Goal: Information Seeking & Learning: Find specific fact

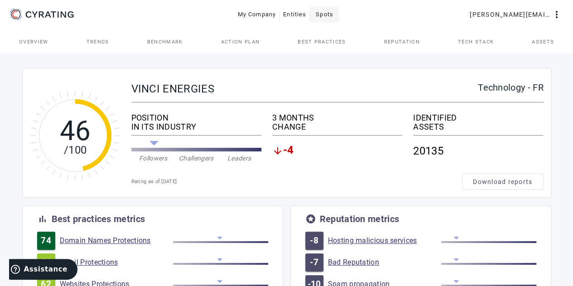
click at [330, 16] on span "Spots" at bounding box center [325, 14] width 18 height 14
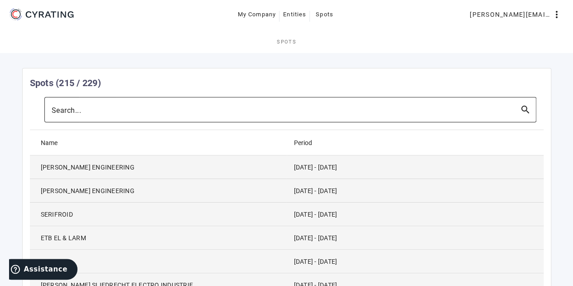
click at [226, 111] on input "Search..." at bounding box center [282, 109] width 461 height 11
click at [260, 119] on div at bounding box center [282, 109] width 461 height 25
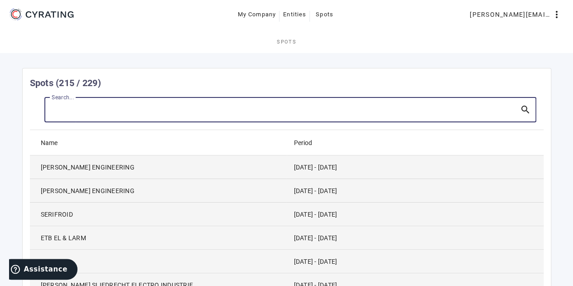
paste input "[DOMAIN_NAME]"
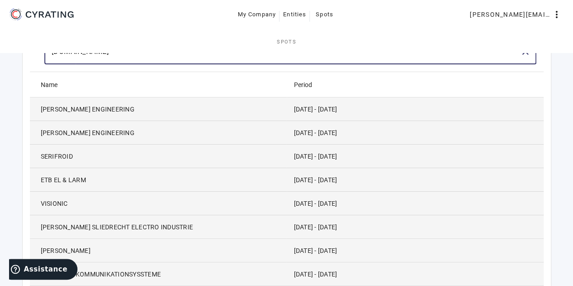
type input "[DOMAIN_NAME]"
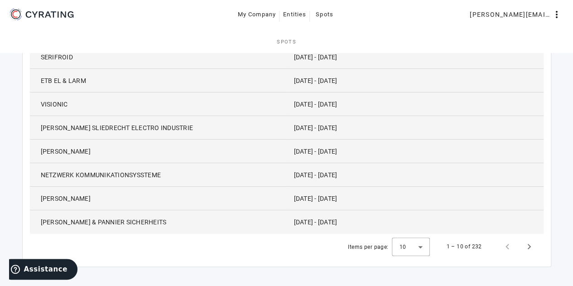
scroll to position [0, 0]
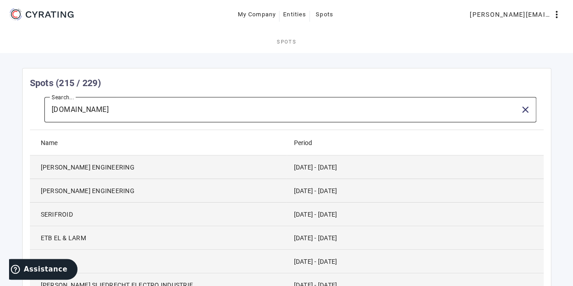
click at [235, 116] on div "[DOMAIN_NAME]" at bounding box center [282, 109] width 461 height 25
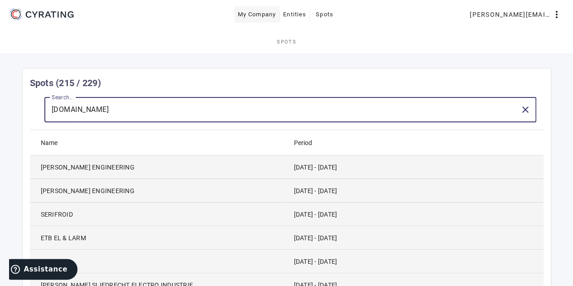
click at [266, 18] on span "My Company" at bounding box center [257, 14] width 39 height 14
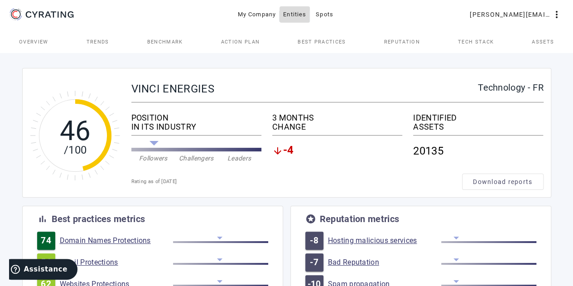
click at [301, 15] on span "Entities" at bounding box center [294, 14] width 23 height 14
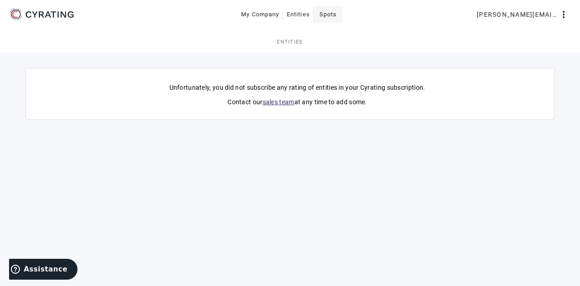
click at [318, 17] on span at bounding box center [327, 15] width 29 height 22
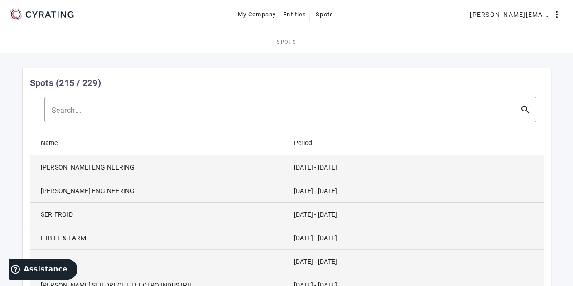
click at [221, 125] on mat-toolbar "Search... search" at bounding box center [287, 113] width 514 height 33
click at [218, 119] on div at bounding box center [282, 109] width 461 height 25
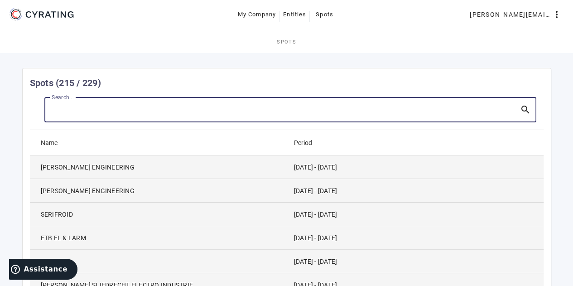
paste input "[DOMAIN_NAME]"
drag, startPoint x: 188, startPoint y: 109, endPoint x: 77, endPoint y: 111, distance: 110.5
click at [77, 111] on input "[DOMAIN_NAME]" at bounding box center [282, 109] width 461 height 11
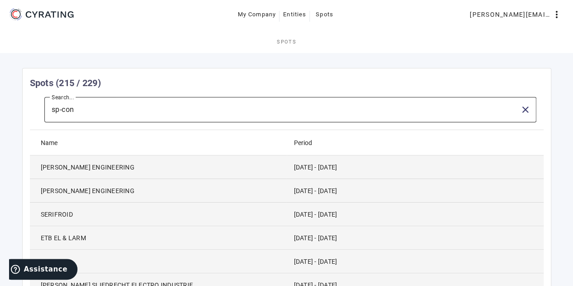
click at [121, 115] on input "sp-con" at bounding box center [282, 109] width 461 height 11
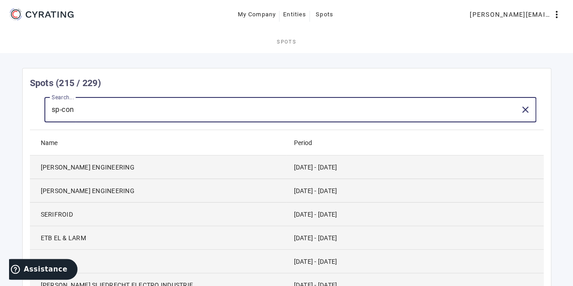
click at [59, 111] on input "sp-con" at bounding box center [282, 109] width 461 height 11
type input "SP Consulting"
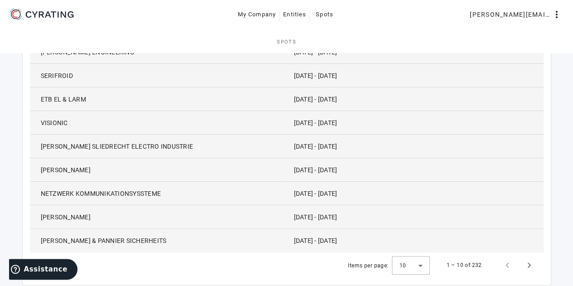
scroll to position [161, 0]
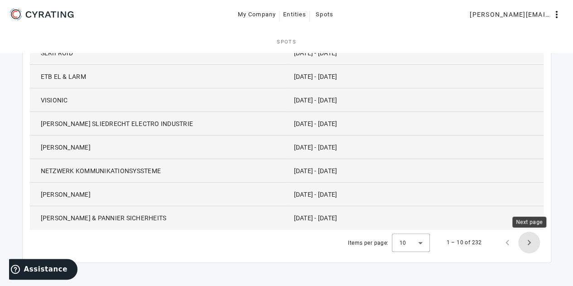
click at [528, 250] on span "Next page" at bounding box center [529, 242] width 22 height 22
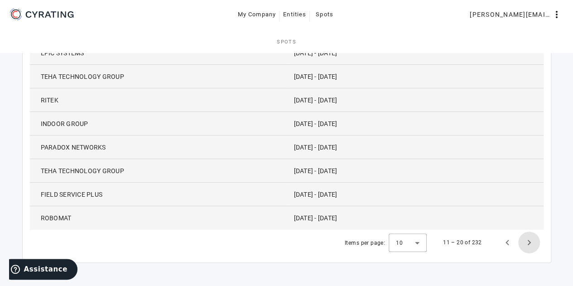
click at [528, 250] on span "Next page" at bounding box center [529, 242] width 22 height 22
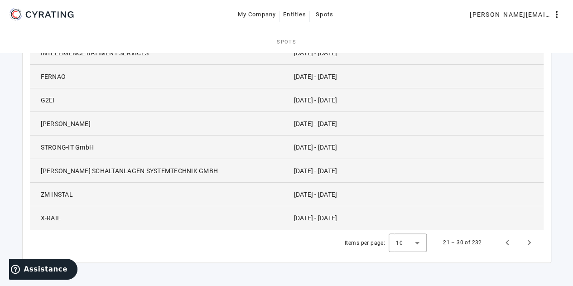
click at [67, 193] on span "ZM INSTAL" at bounding box center [57, 194] width 32 height 9
click at [327, 190] on mat-cell "[DATE] - [DATE]" at bounding box center [415, 195] width 257 height 24
click at [559, 17] on mat-icon "more_vert" at bounding box center [556, 14] width 11 height 11
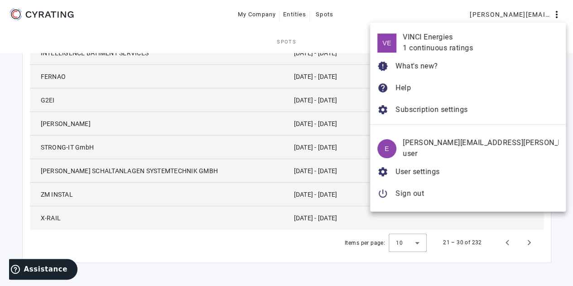
click at [260, 186] on div at bounding box center [286, 143] width 573 height 286
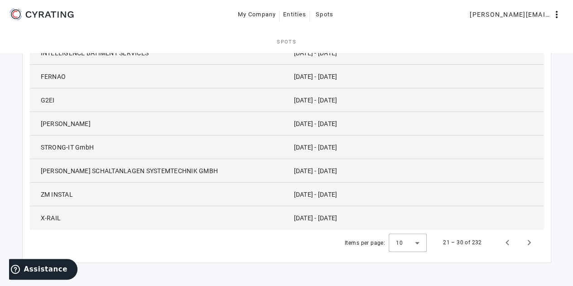
scroll to position [0, 0]
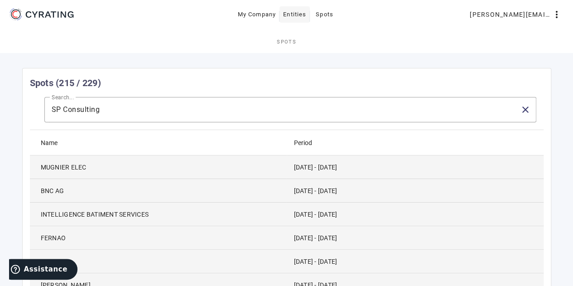
click at [303, 13] on span "Entities" at bounding box center [294, 14] width 23 height 14
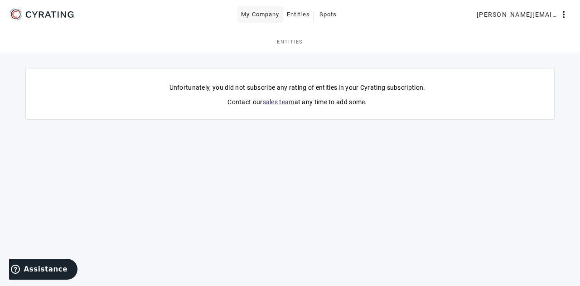
click at [265, 12] on span "My Company" at bounding box center [260, 14] width 39 height 14
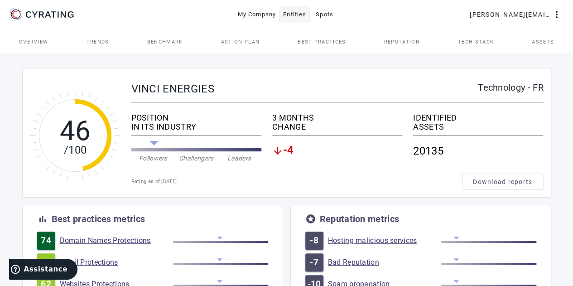
click at [301, 10] on span "Entities" at bounding box center [294, 14] width 23 height 14
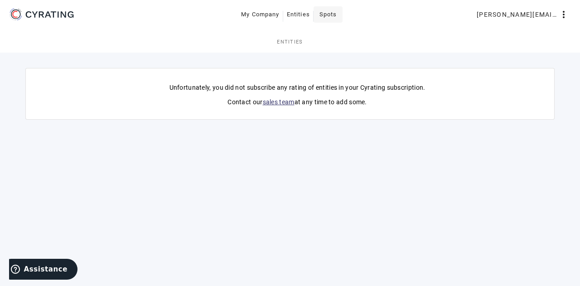
click at [331, 11] on span "Spots" at bounding box center [328, 14] width 18 height 14
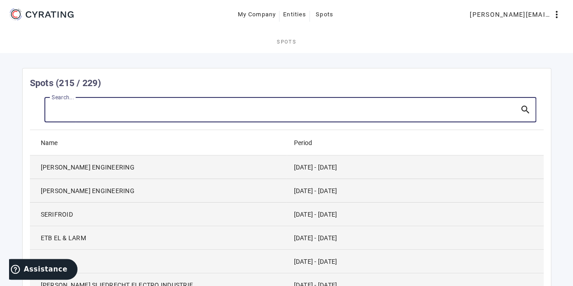
click at [168, 107] on input "Search..." at bounding box center [282, 109] width 461 height 11
paste input "[DOMAIN_NAME]"
type input "[DOMAIN_NAME]"
click at [298, 144] on div "Period" at bounding box center [303, 143] width 18 height 10
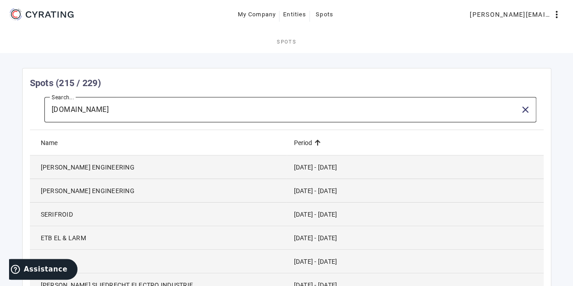
click at [94, 114] on input "[DOMAIN_NAME]" at bounding box center [282, 109] width 461 height 11
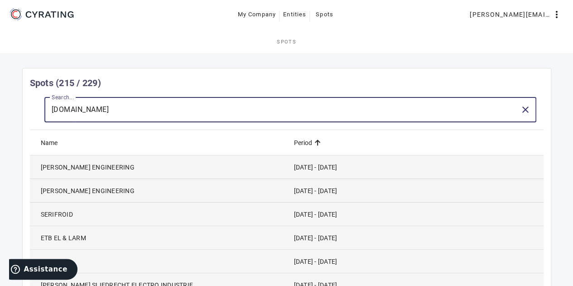
click at [67, 88] on mat-card-title "Spots (215 / 229)" at bounding box center [65, 83] width 71 height 14
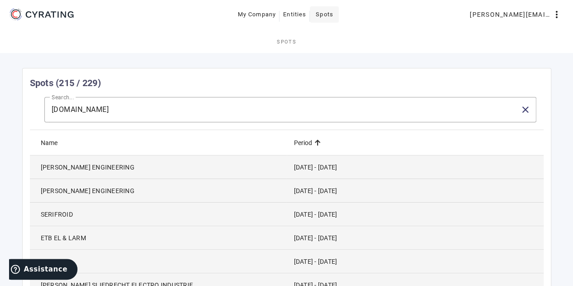
click at [318, 8] on span "Spots" at bounding box center [325, 14] width 18 height 14
click at [23, 14] on icon at bounding box center [41, 14] width 68 height 14
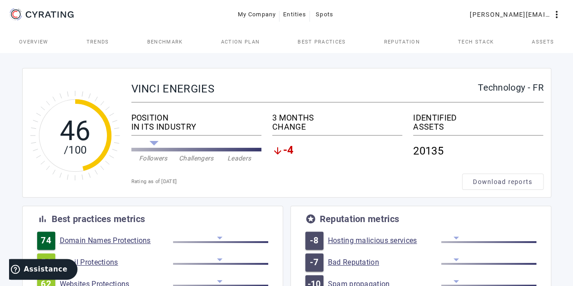
click at [39, 41] on span "Overview" at bounding box center [33, 41] width 29 height 5
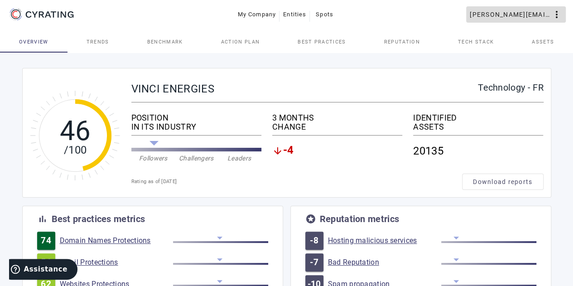
click at [558, 13] on mat-icon "more_vert" at bounding box center [556, 14] width 11 height 11
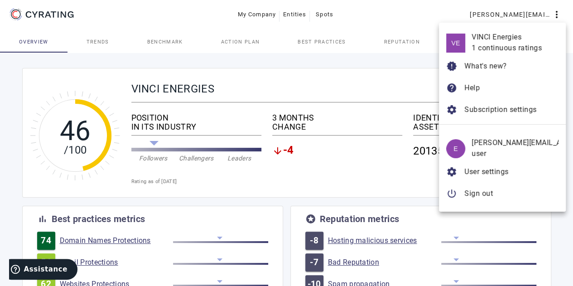
click at [95, 49] on div at bounding box center [286, 143] width 573 height 286
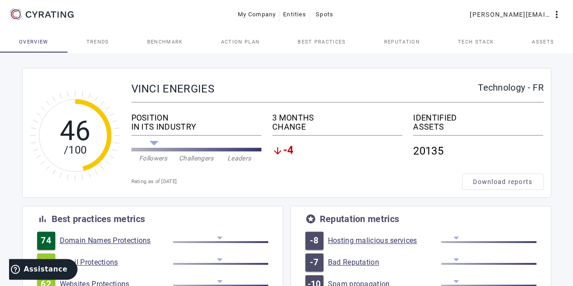
click at [241, 45] on span "Action Plan" at bounding box center [240, 42] width 39 height 22
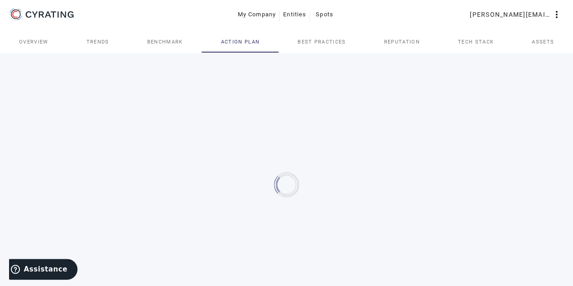
click at [333, 42] on span "Best practices" at bounding box center [322, 41] width 48 height 5
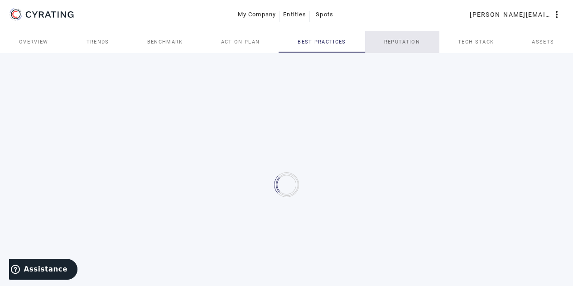
click at [426, 42] on link "Reputation" at bounding box center [402, 42] width 74 height 22
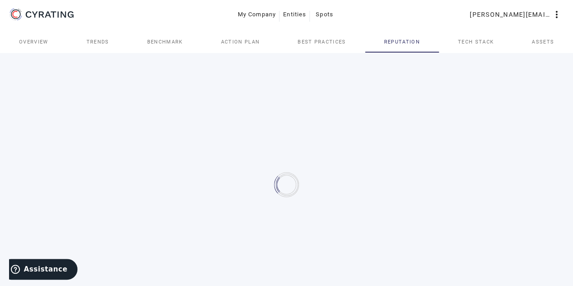
click at [481, 36] on span "Tech Stack" at bounding box center [476, 42] width 36 height 22
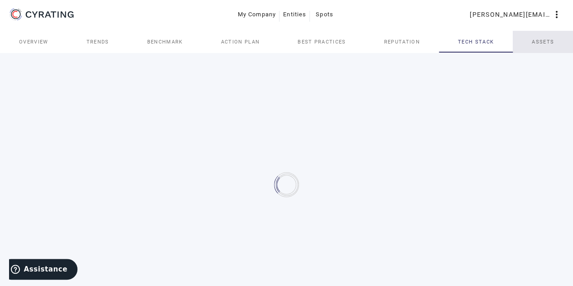
click at [550, 33] on span "Assets" at bounding box center [543, 42] width 22 height 22
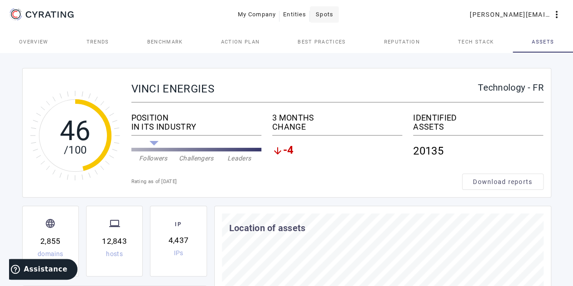
click at [326, 17] on span "Spots" at bounding box center [325, 14] width 18 height 14
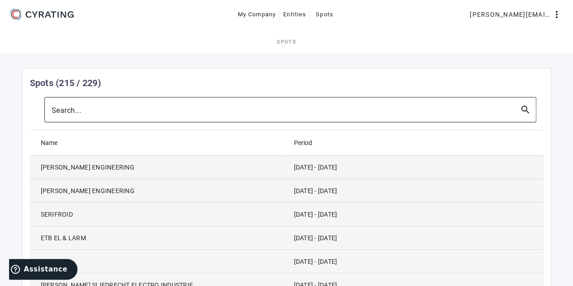
click at [162, 104] on div at bounding box center [282, 109] width 461 height 25
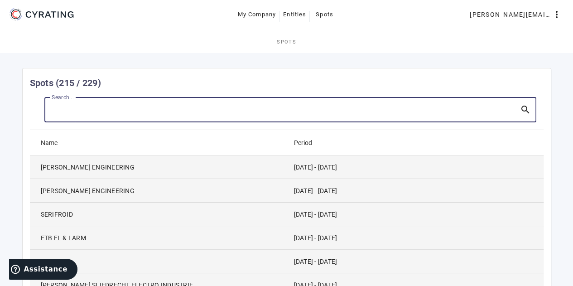
paste input "[DOMAIN_NAME]"
type input "[DOMAIN_NAME]"
click at [120, 108] on input "[DOMAIN_NAME]" at bounding box center [282, 109] width 461 height 11
click at [74, 110] on input "[DOMAIN_NAME]" at bounding box center [282, 109] width 461 height 11
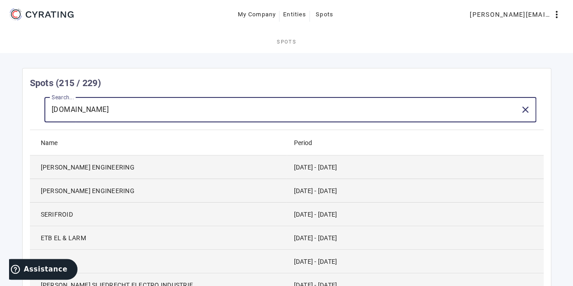
drag, startPoint x: 74, startPoint y: 110, endPoint x: 43, endPoint y: 113, distance: 31.4
click at [43, 113] on mat-toolbar-row "Search... [DOMAIN_NAME] close" at bounding box center [287, 109] width 514 height 25
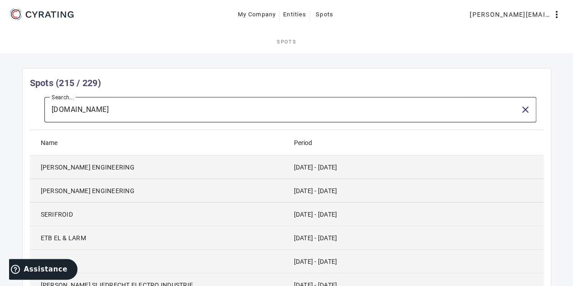
click at [106, 120] on div "[DOMAIN_NAME]" at bounding box center [282, 109] width 461 height 25
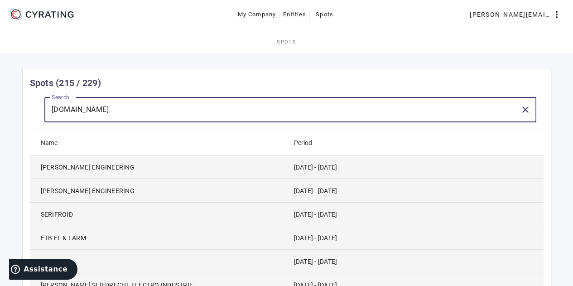
click at [142, 113] on input "[DOMAIN_NAME]" at bounding box center [282, 109] width 461 height 11
click at [101, 115] on input "[DOMAIN_NAME]" at bounding box center [282, 109] width 461 height 11
click at [556, 17] on mat-icon "more_vert" at bounding box center [556, 14] width 11 height 11
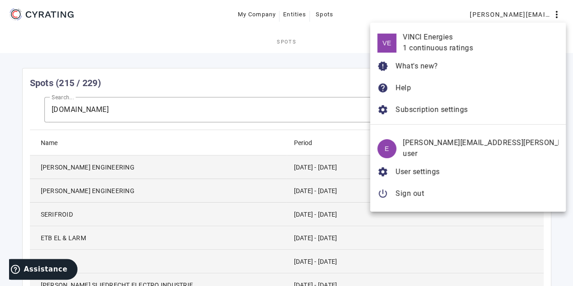
click at [402, 18] on div at bounding box center [286, 143] width 573 height 286
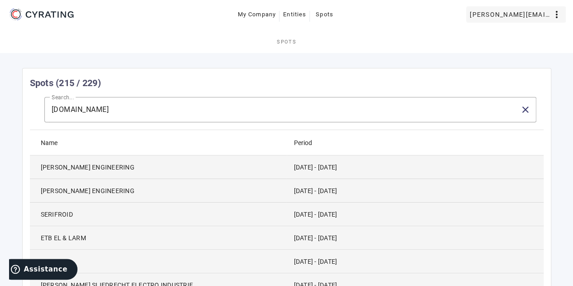
click at [553, 15] on mat-icon "more_vert" at bounding box center [556, 14] width 11 height 11
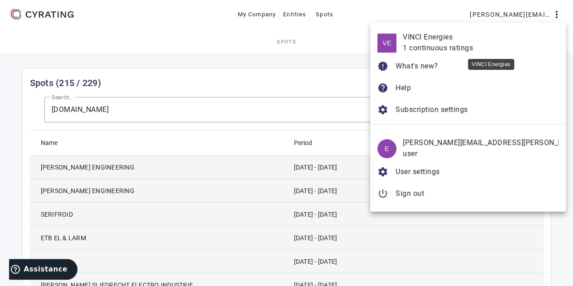
click at [467, 48] on div "1 continuous ratings" at bounding box center [481, 48] width 156 height 11
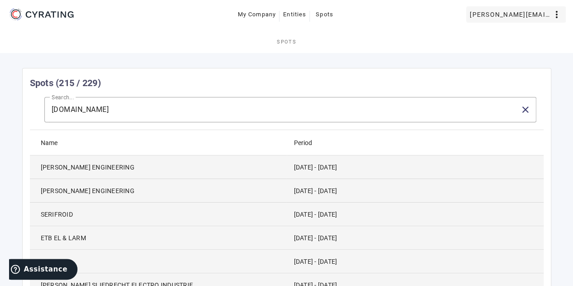
click at [548, 16] on span "[PERSON_NAME][EMAIL_ADDRESS][PERSON_NAME][DOMAIN_NAME]" at bounding box center [511, 14] width 82 height 14
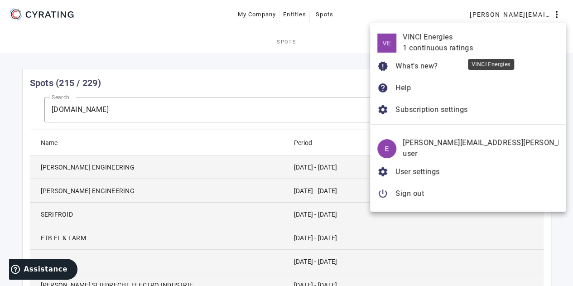
click at [443, 50] on mat-list-item "VE VINCI Energies 1 continuous ratings" at bounding box center [468, 42] width 196 height 25
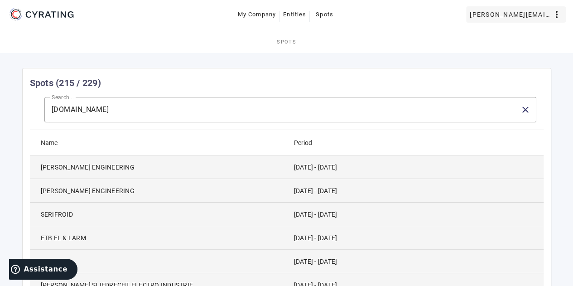
click at [534, 21] on span "[PERSON_NAME][EMAIL_ADDRESS][PERSON_NAME][DOMAIN_NAME]" at bounding box center [511, 14] width 82 height 14
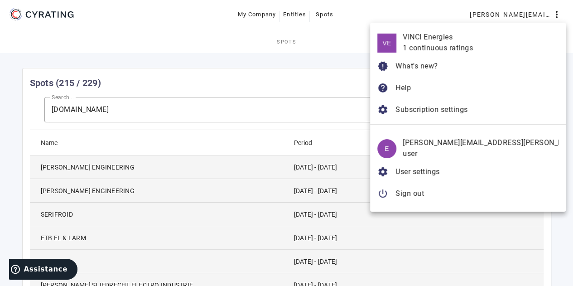
click at [358, 59] on div at bounding box center [286, 143] width 573 height 286
